Goal: Information Seeking & Learning: Learn about a topic

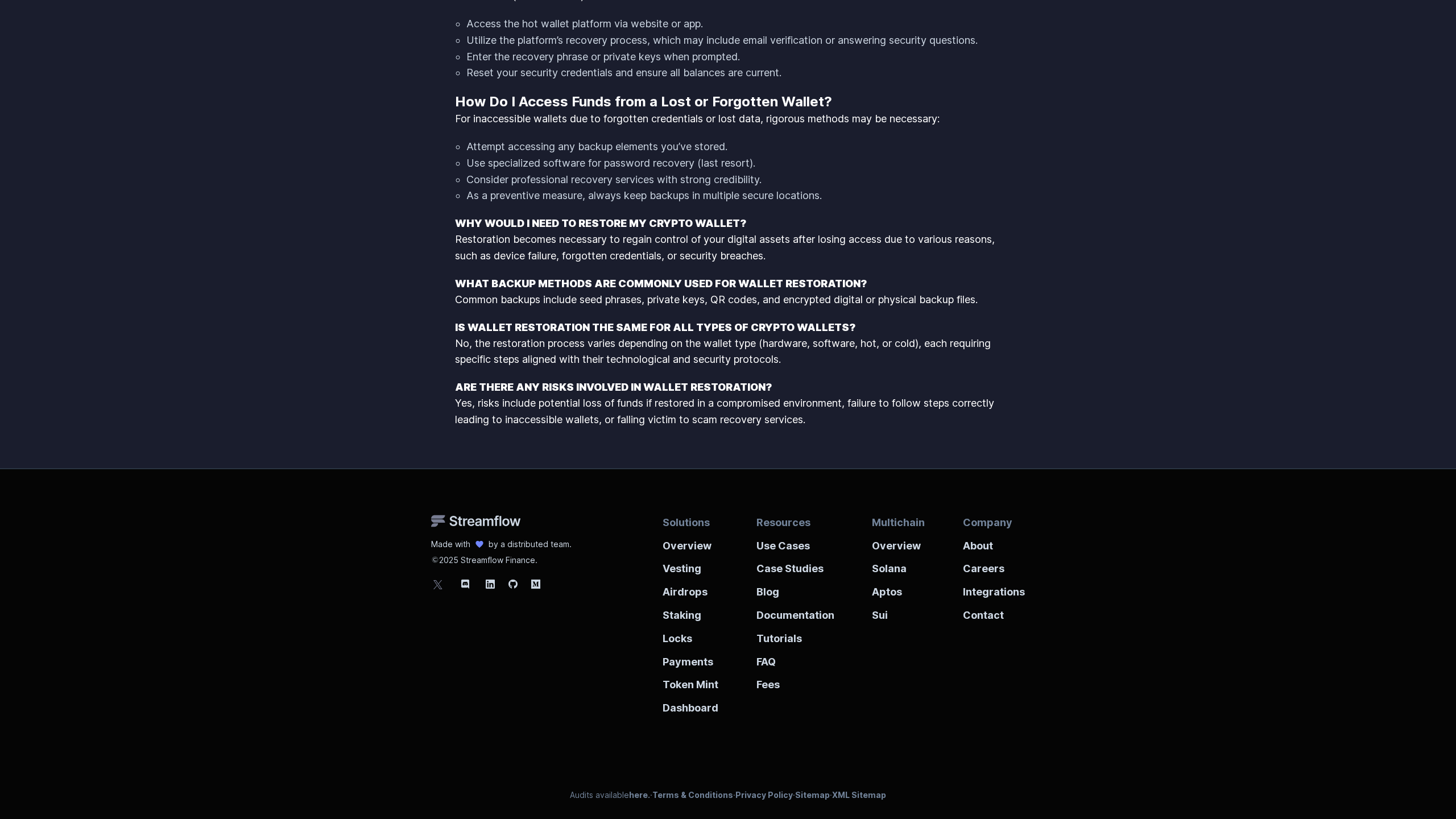
scroll to position [1598, 0]
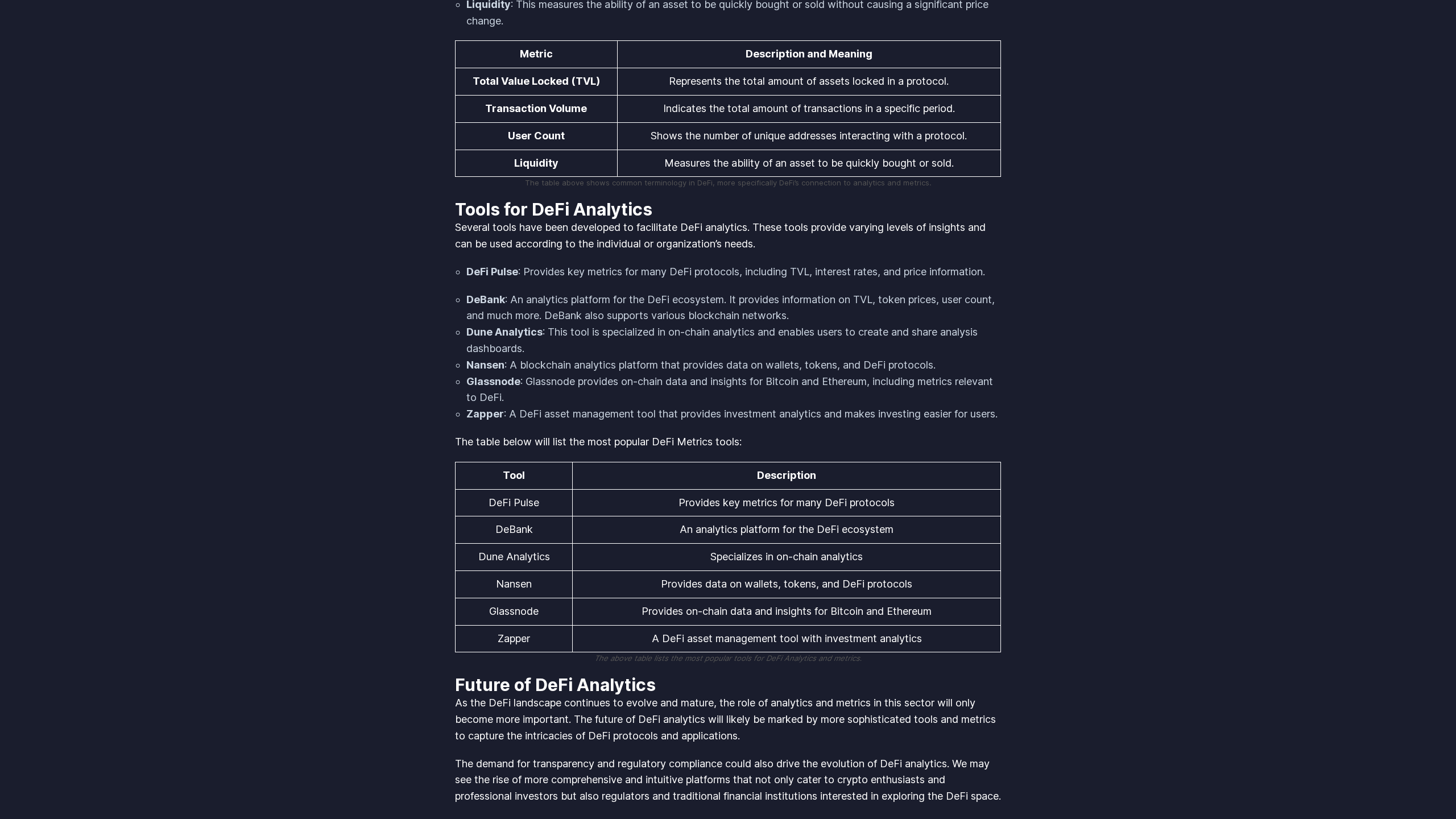
scroll to position [2143, 0]
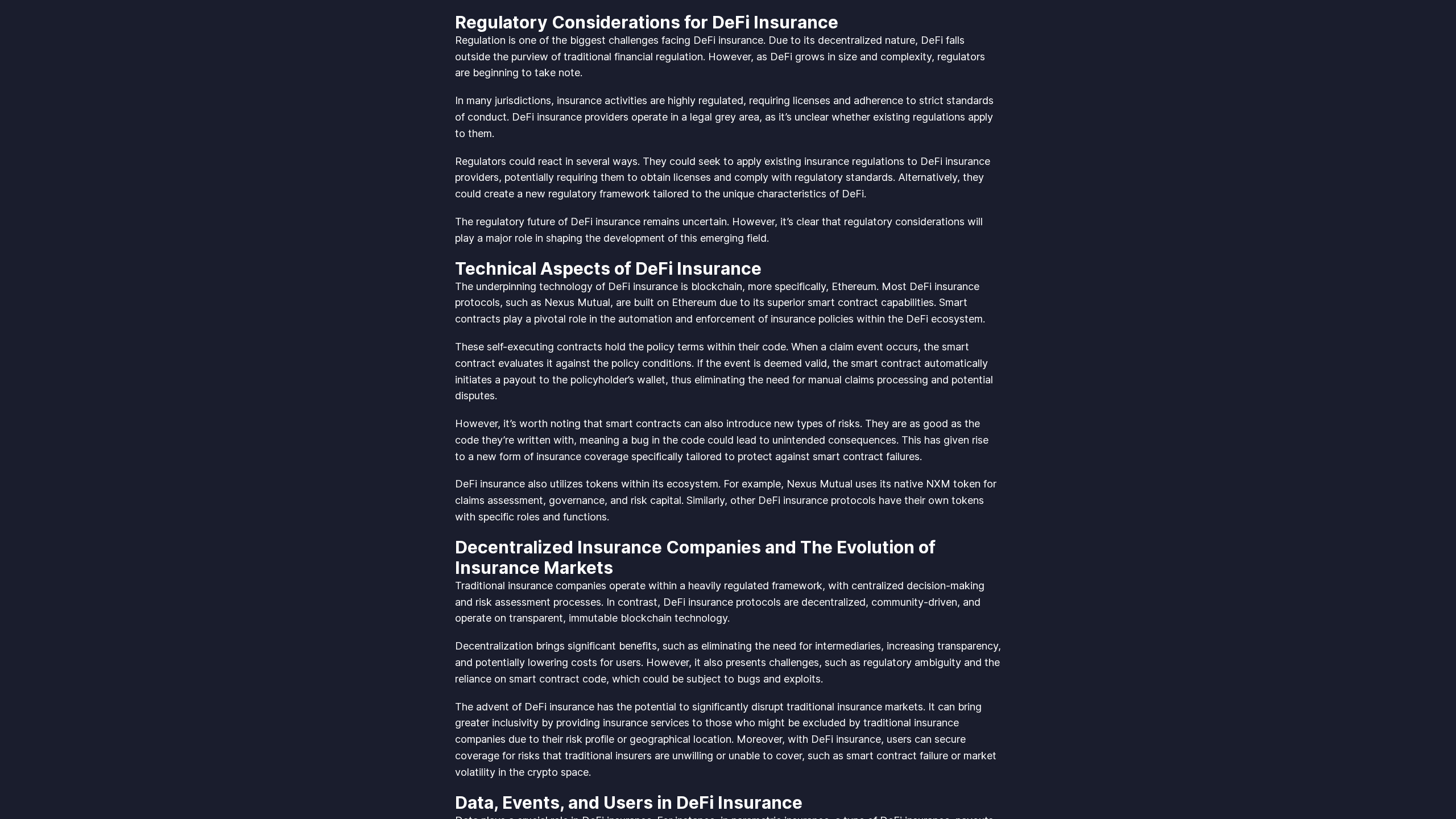
scroll to position [3181, 0]
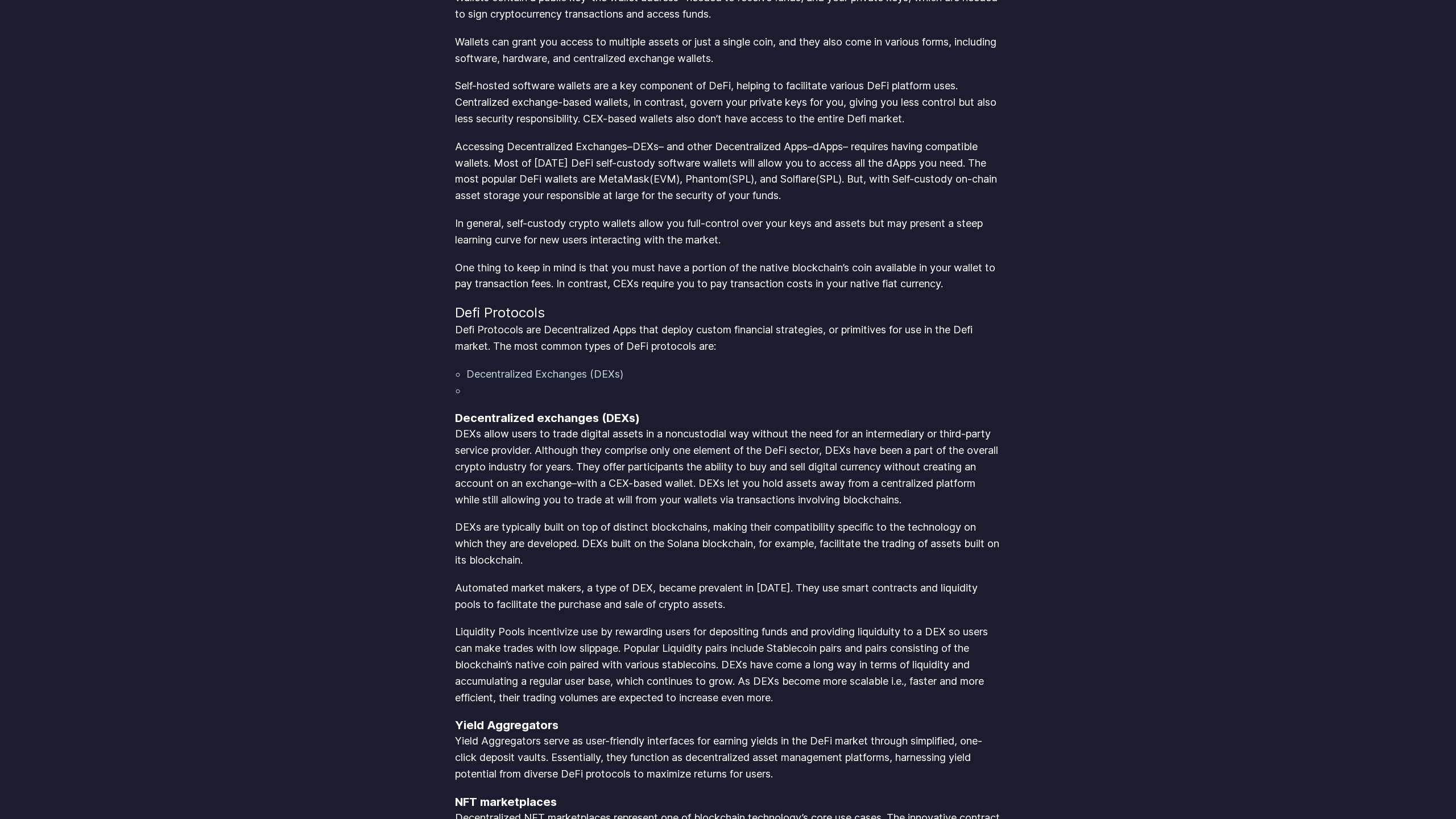
scroll to position [2385, 0]
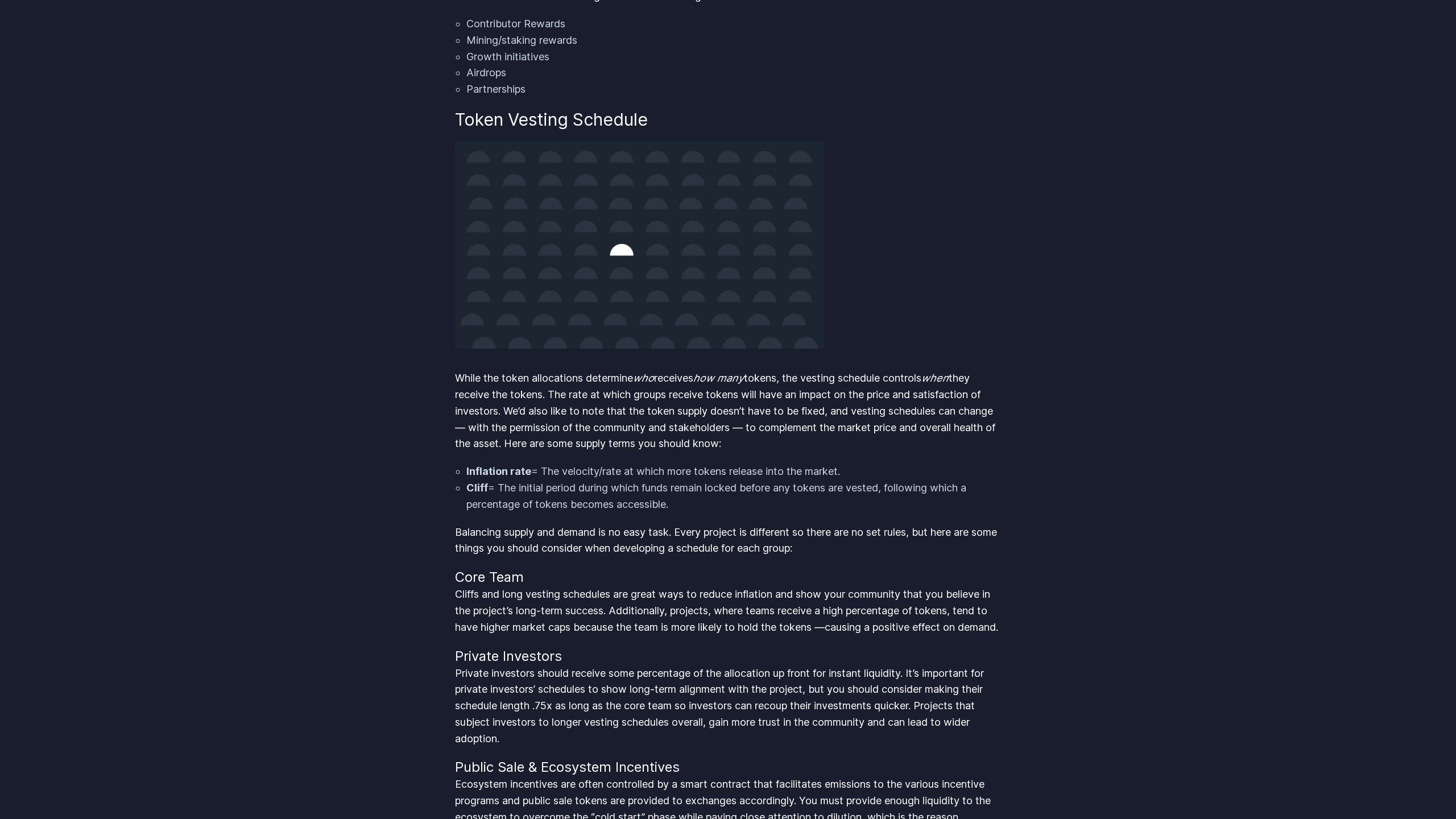
scroll to position [2385, 0]
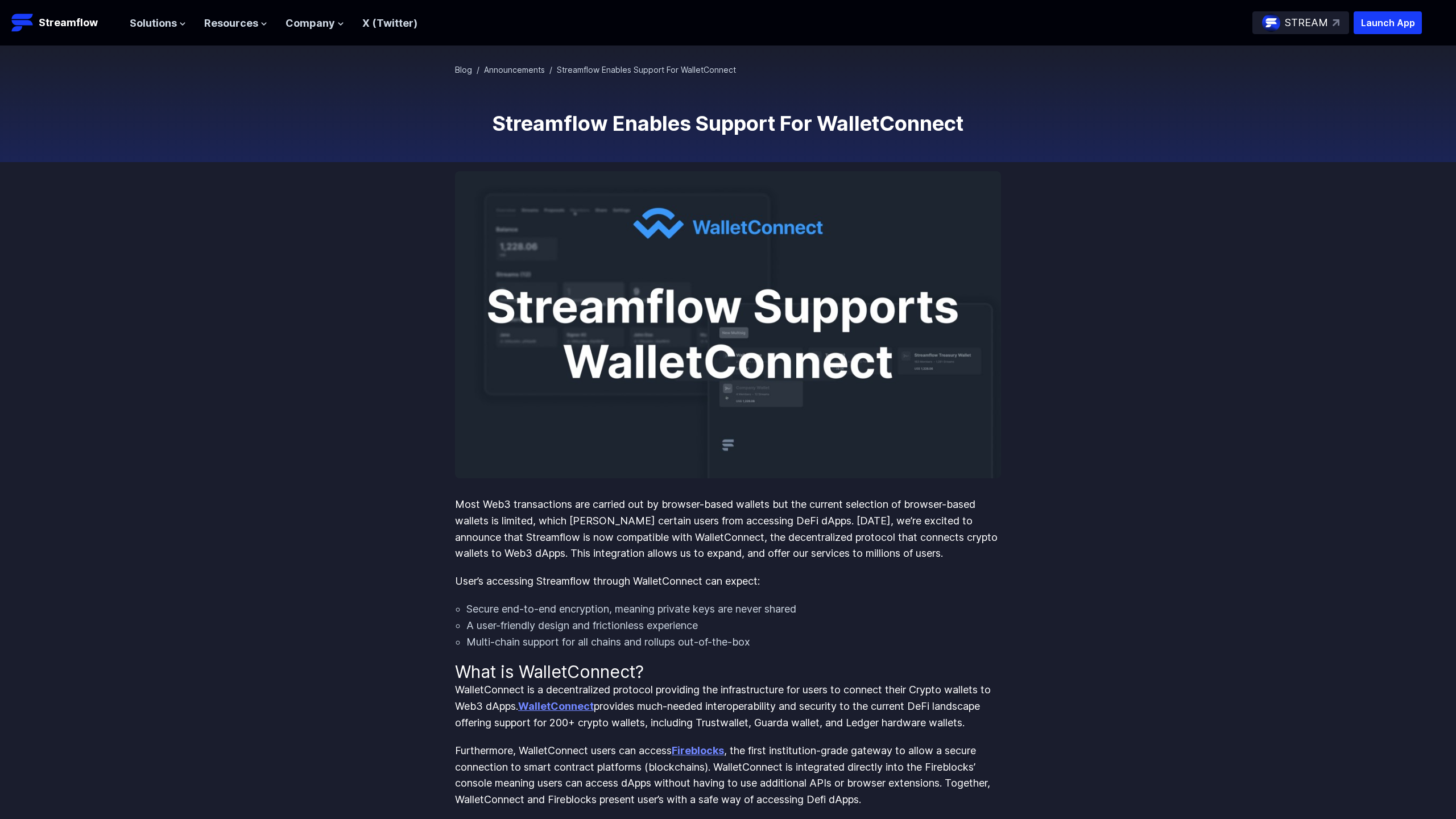
scroll to position [616, 0]
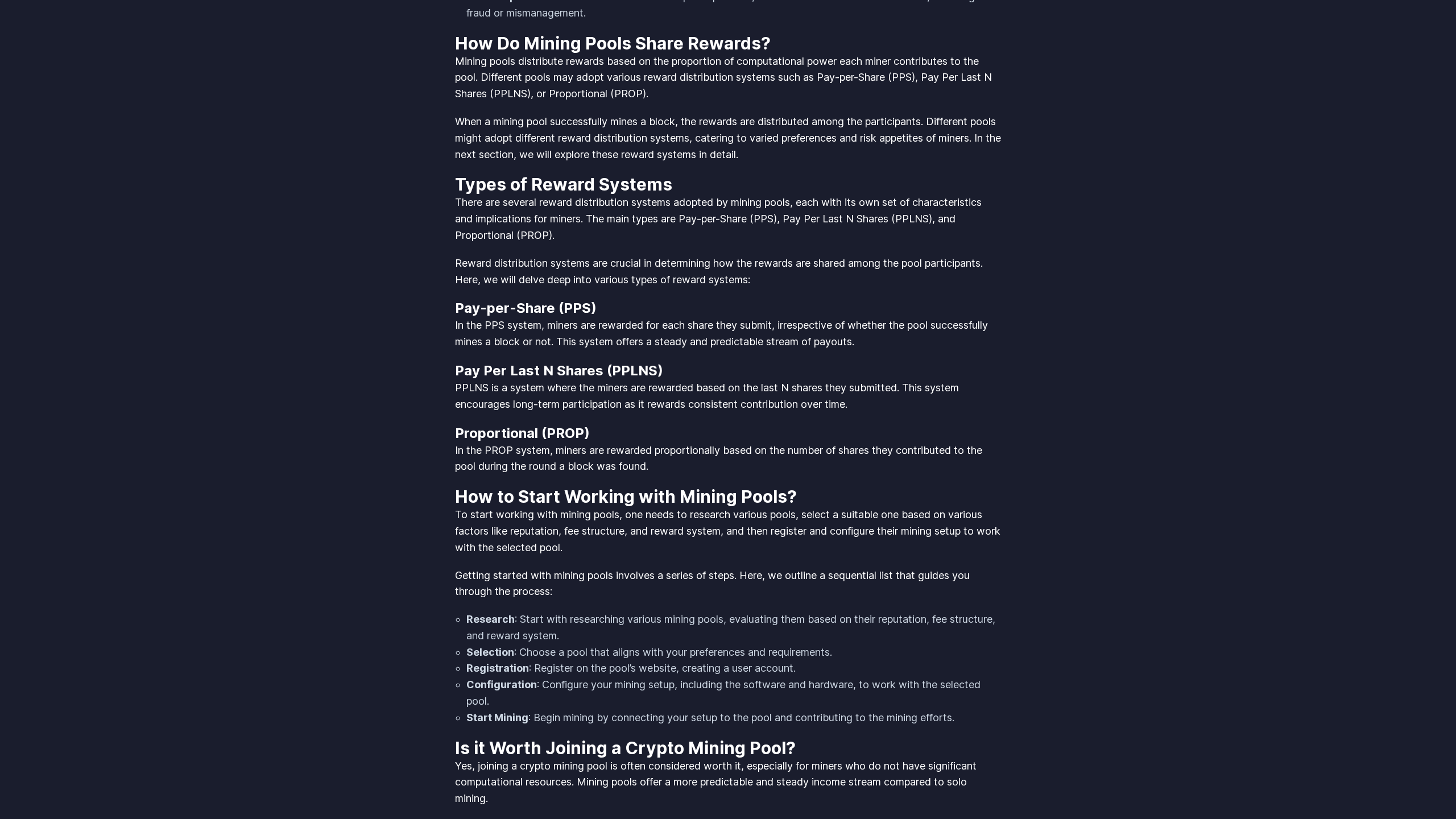
scroll to position [3181, 0]
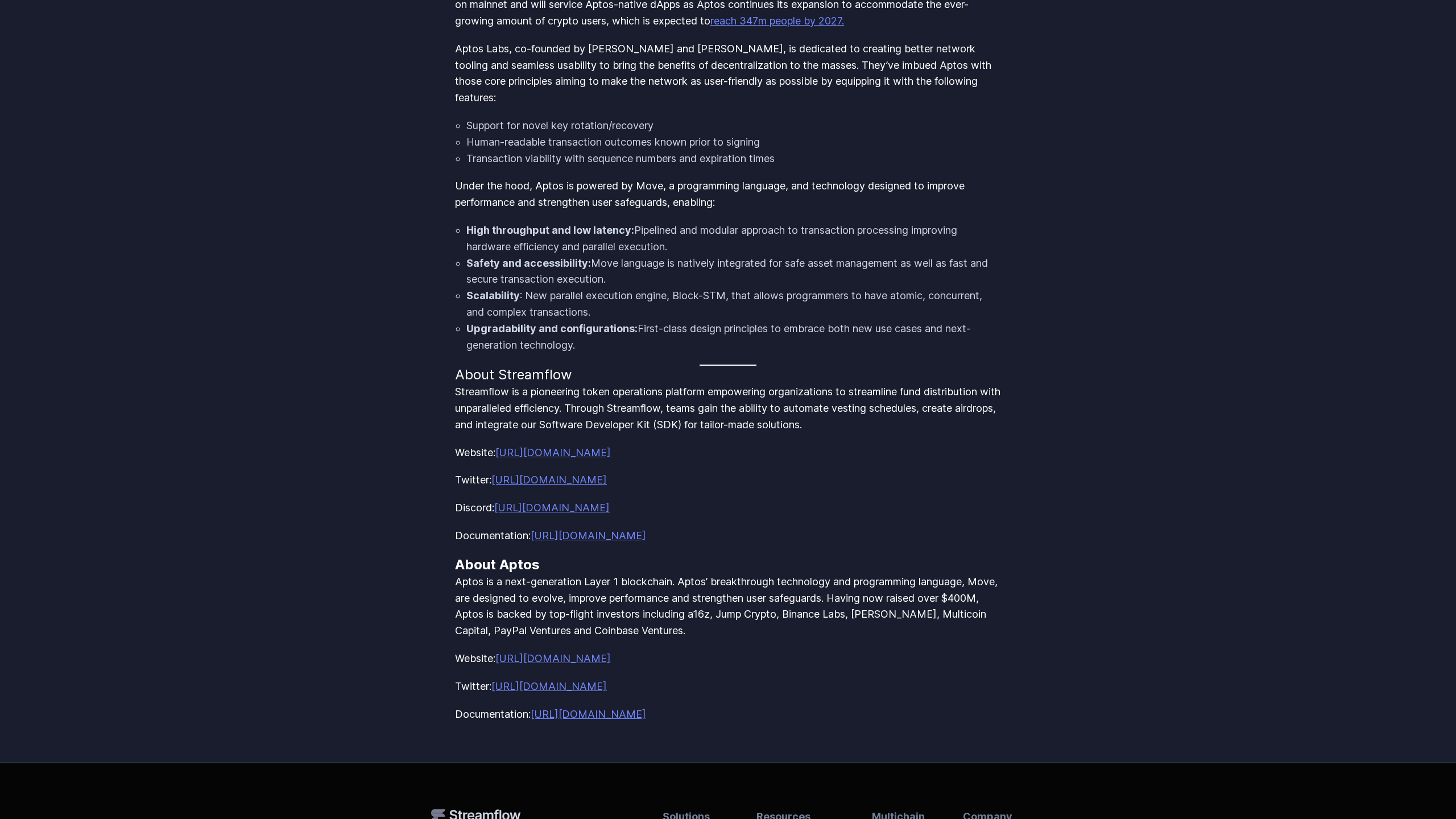
scroll to position [1091, 0]
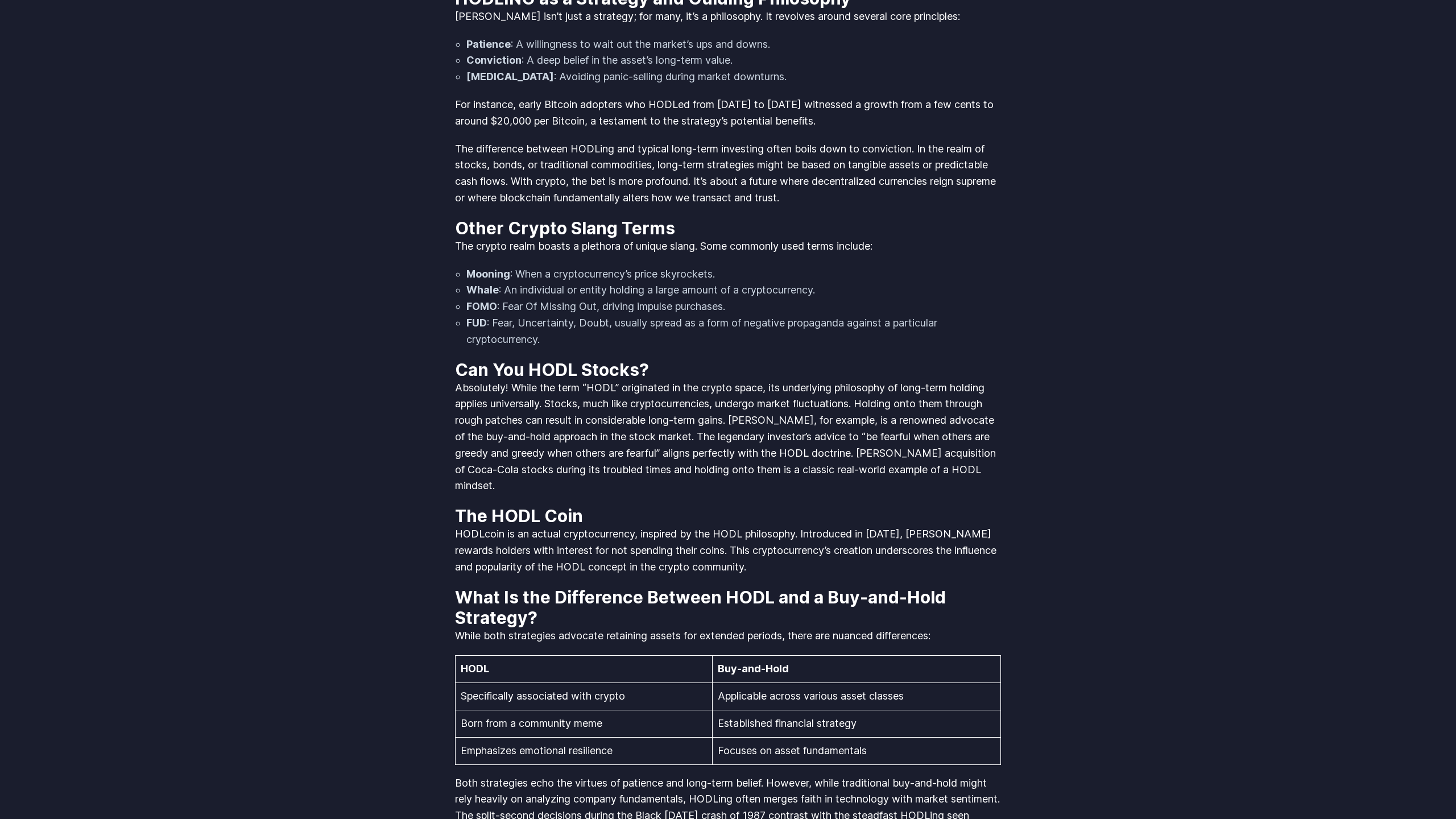
scroll to position [2330, 0]
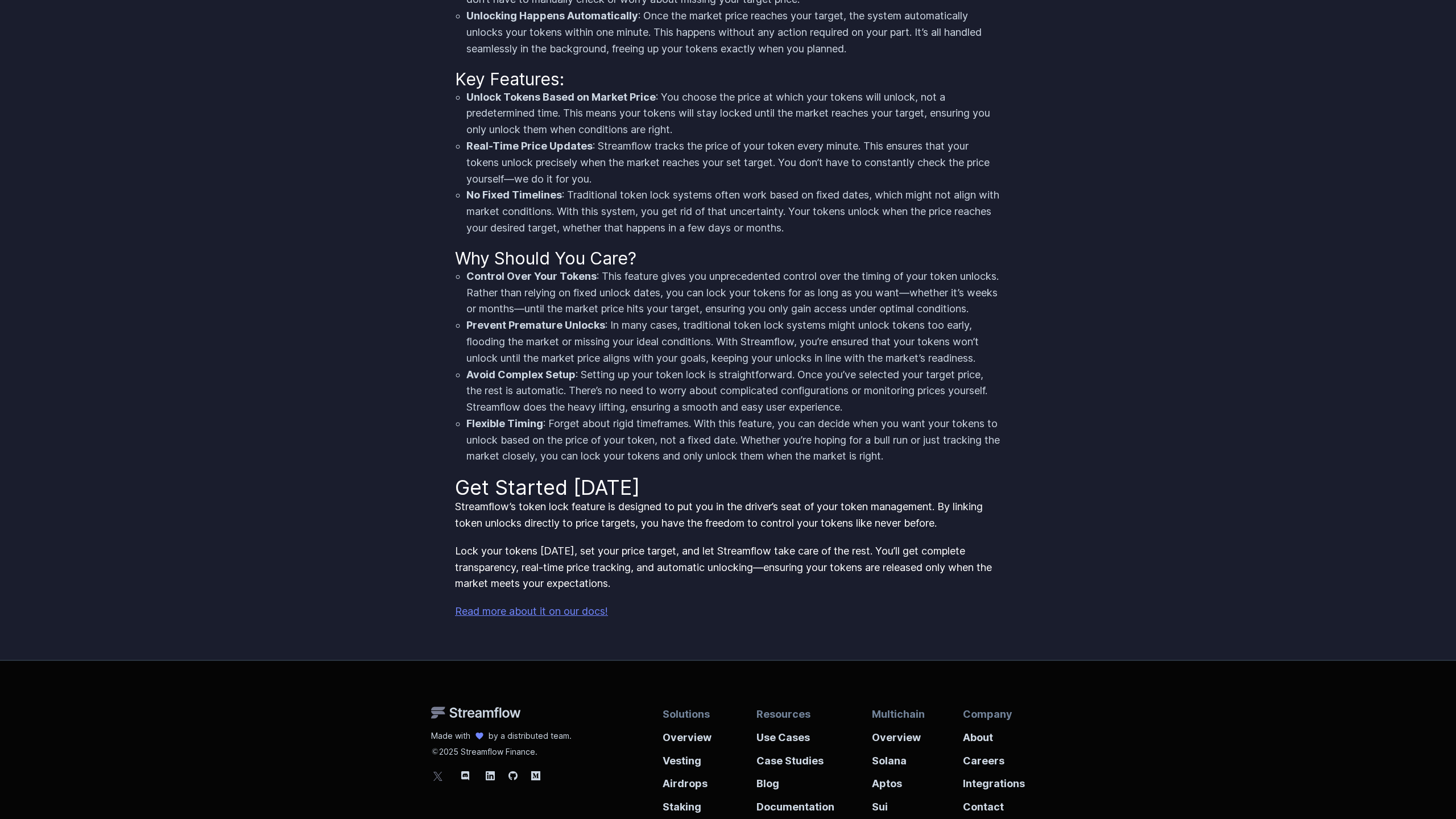
scroll to position [1023, 0]
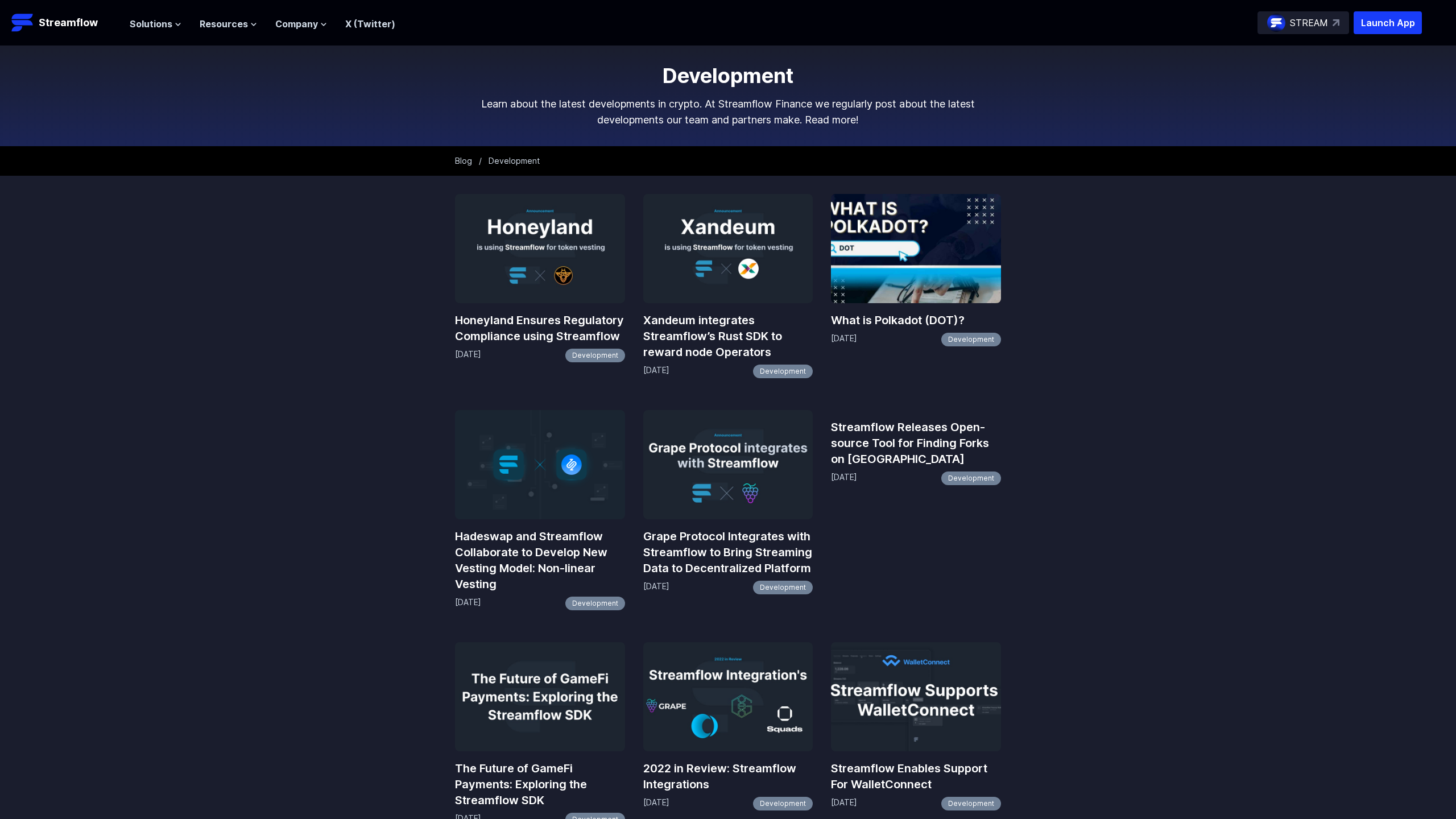
scroll to position [665, 0]
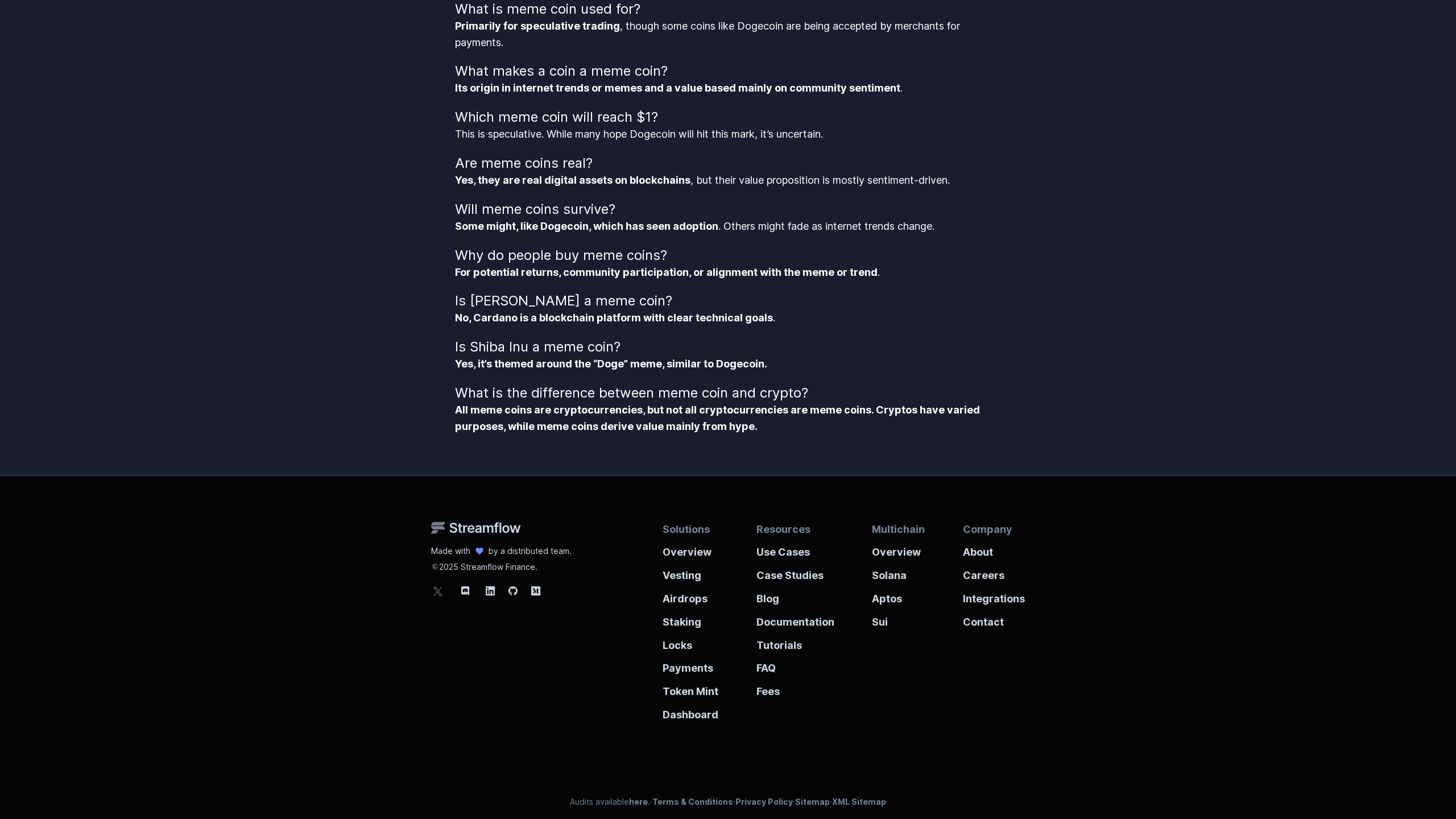
scroll to position [2436, 0]
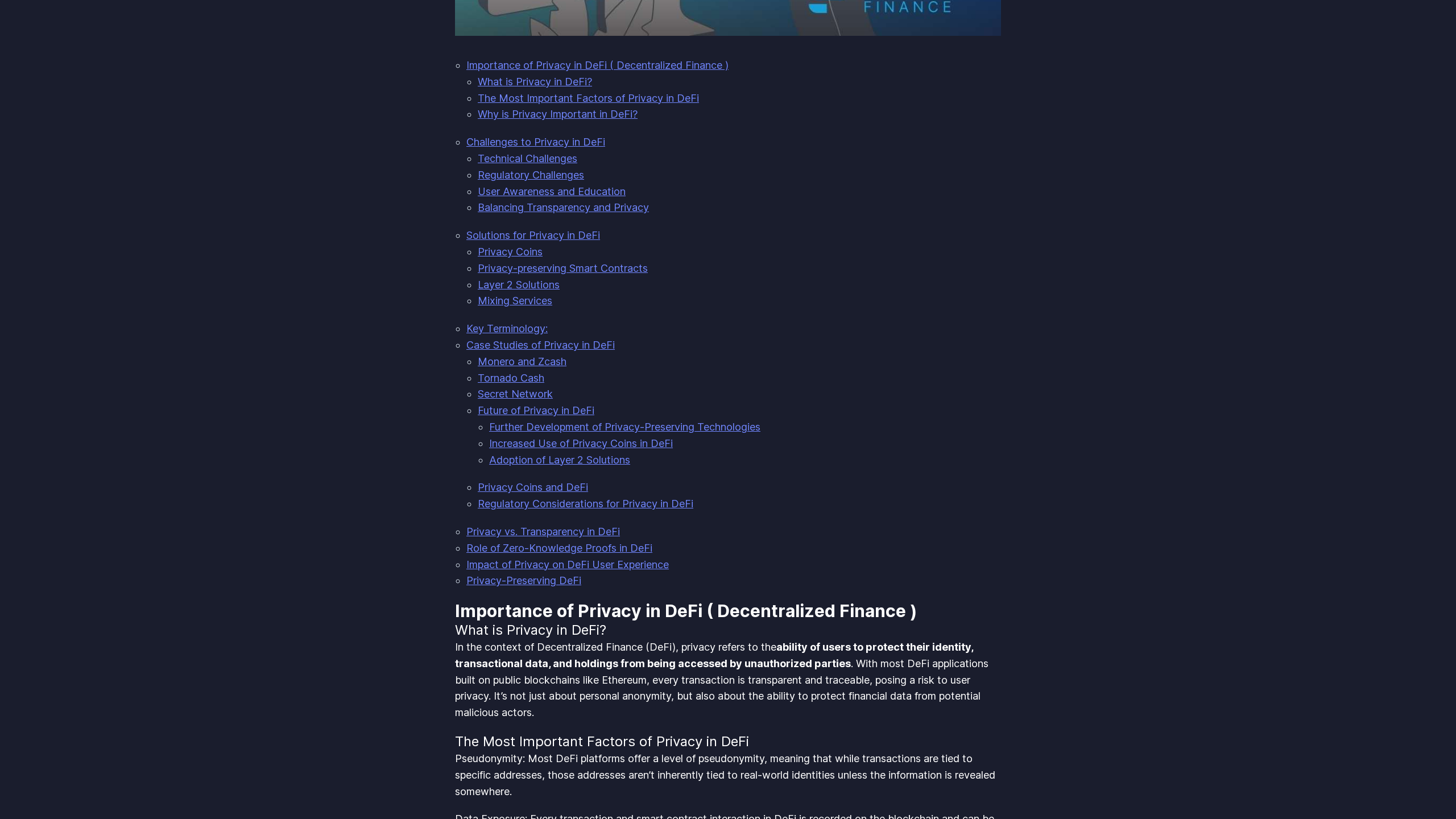
scroll to position [1590, 0]
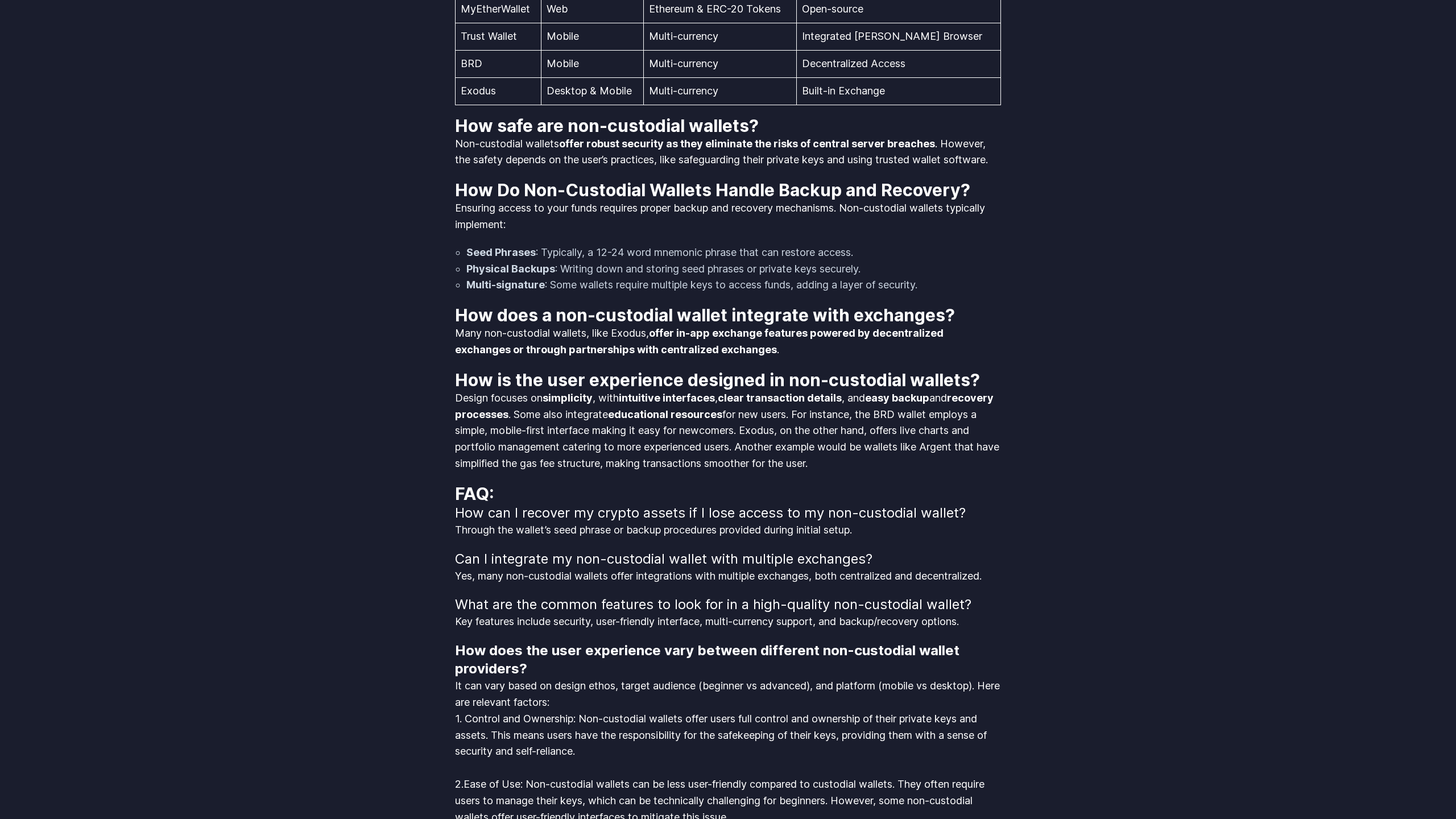
scroll to position [2161, 0]
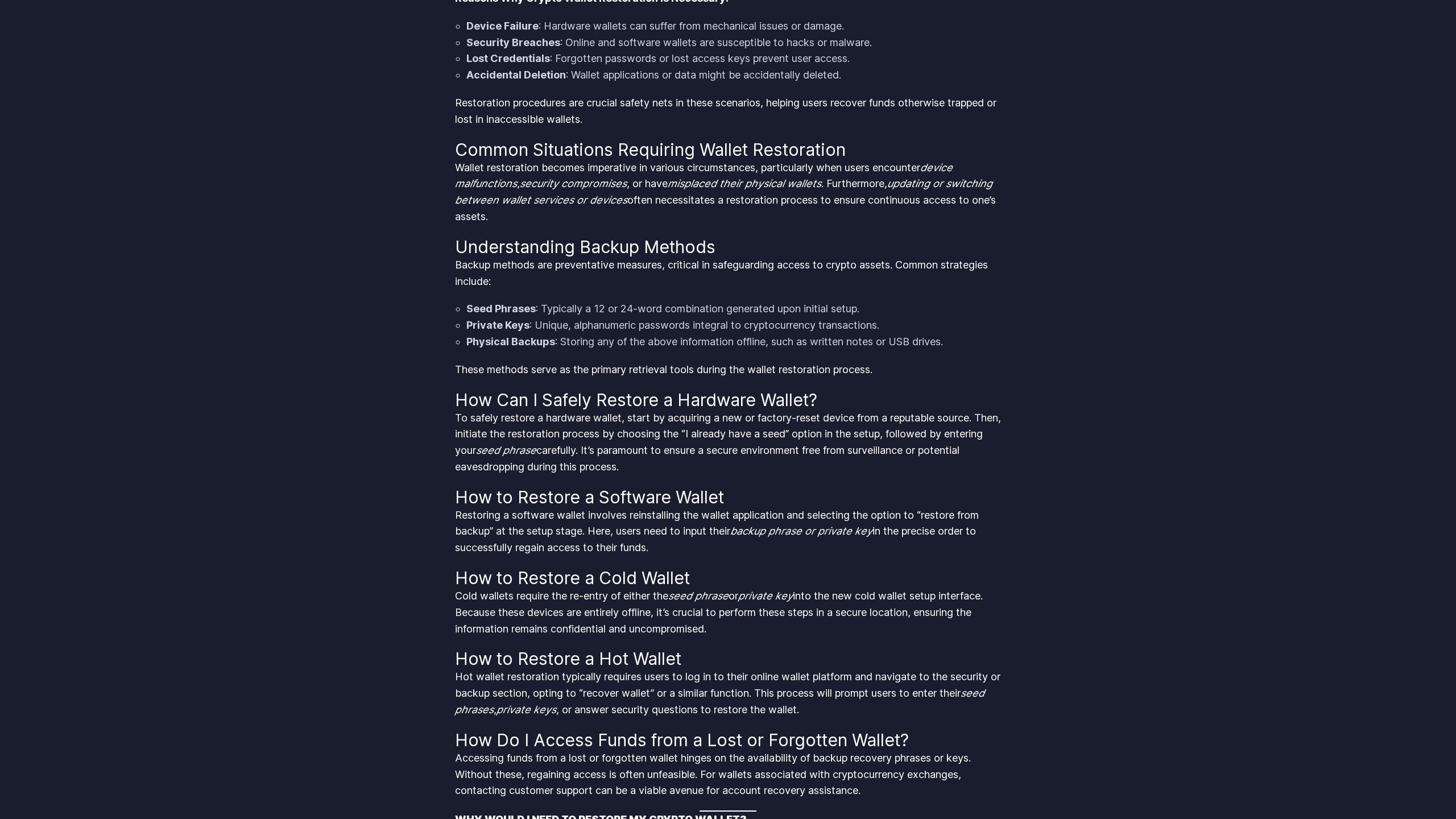
scroll to position [1414, 0]
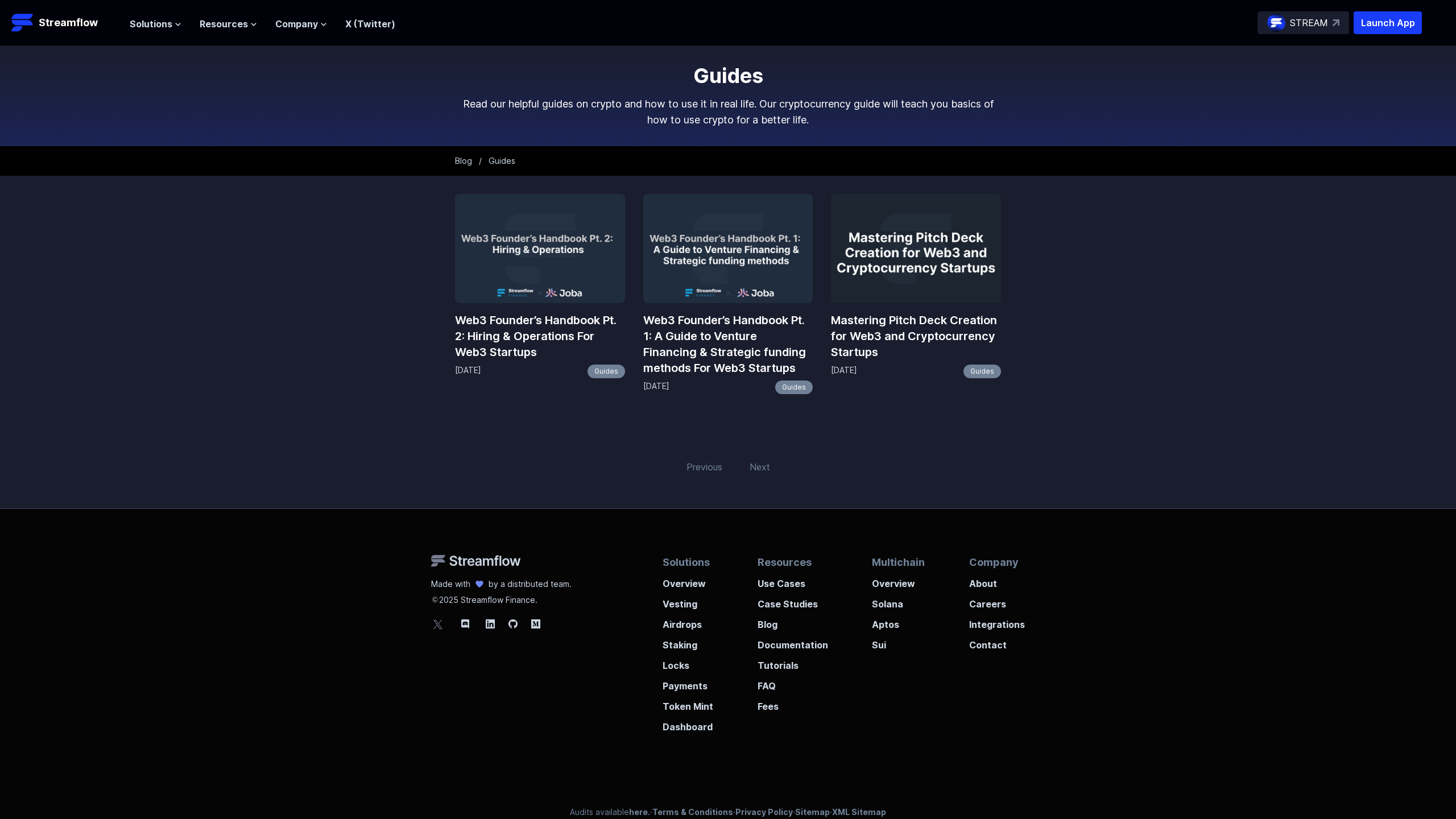
scroll to position [17, 0]
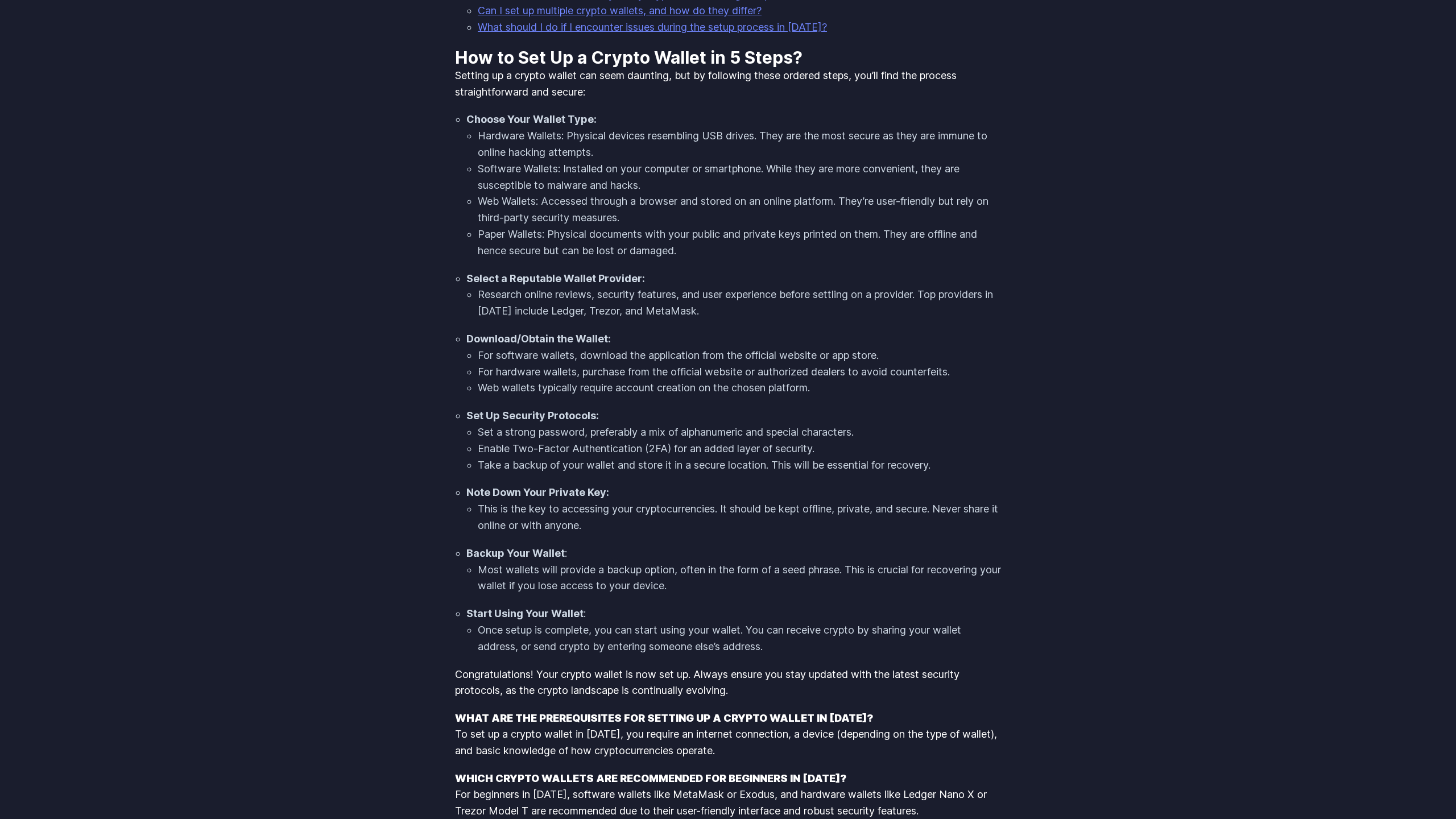
scroll to position [1407, 0]
